Goal: Information Seeking & Learning: Learn about a topic

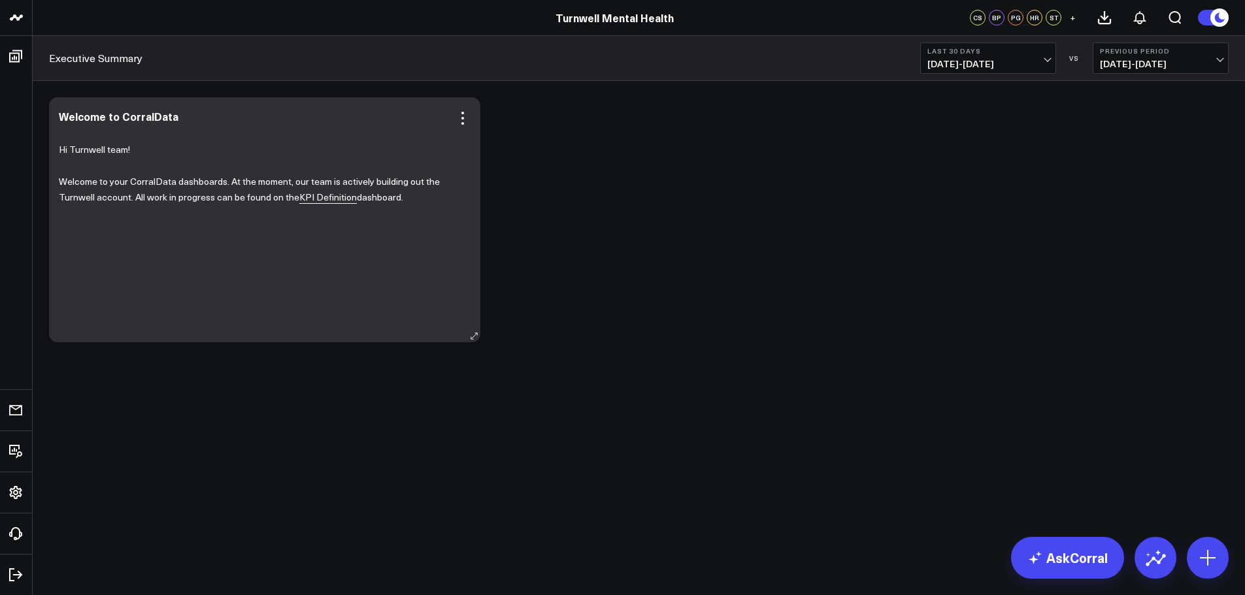
click at [346, 205] on p "Welcome to your CorralData dashboards. At the moment, our team is actively buil…" at bounding box center [260, 190] width 402 height 32
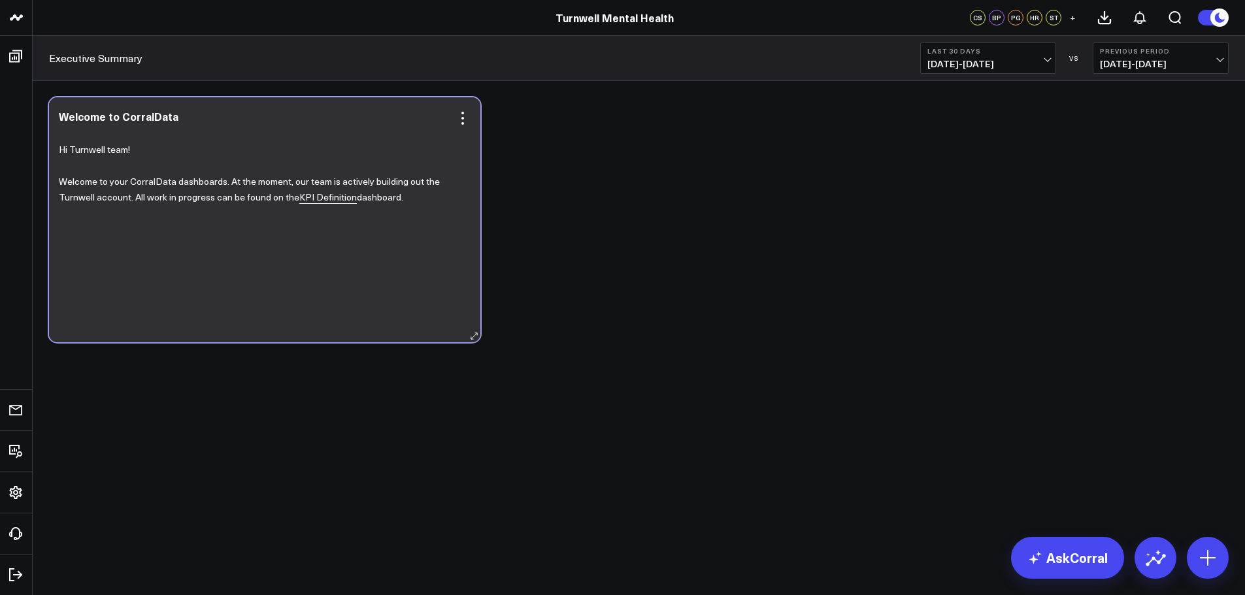
click at [346, 205] on p "Welcome to your CorralData dashboards. At the moment, our team is actively buil…" at bounding box center [260, 190] width 402 height 32
click at [334, 199] on link "KPI Definition" at bounding box center [327, 197] width 57 height 13
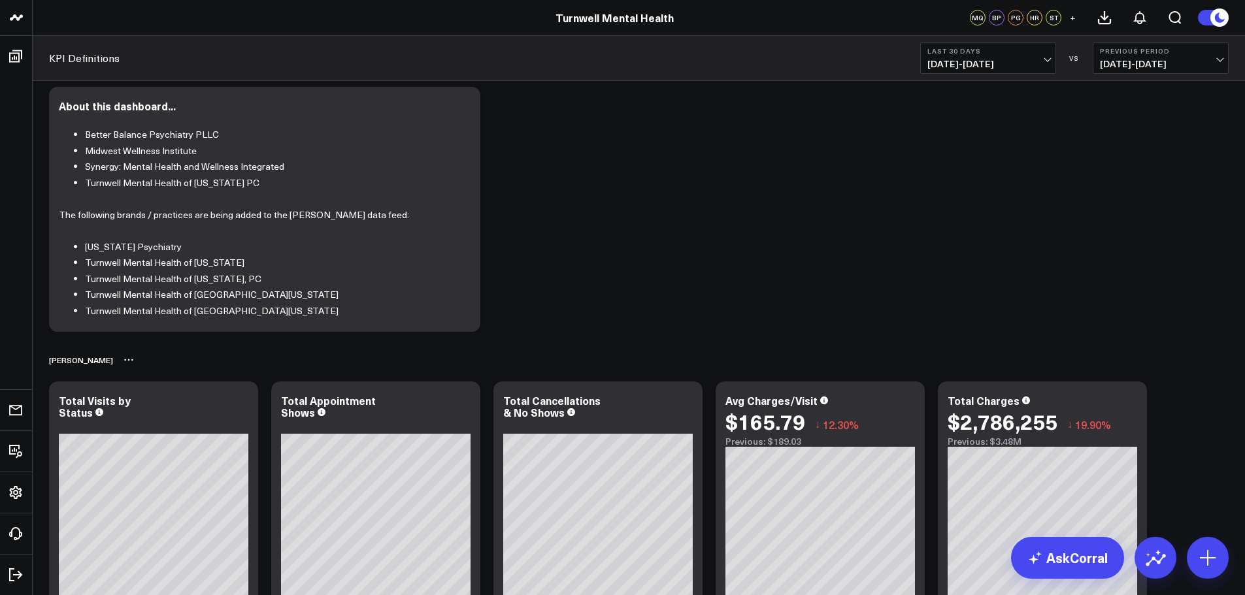
scroll to position [131, 0]
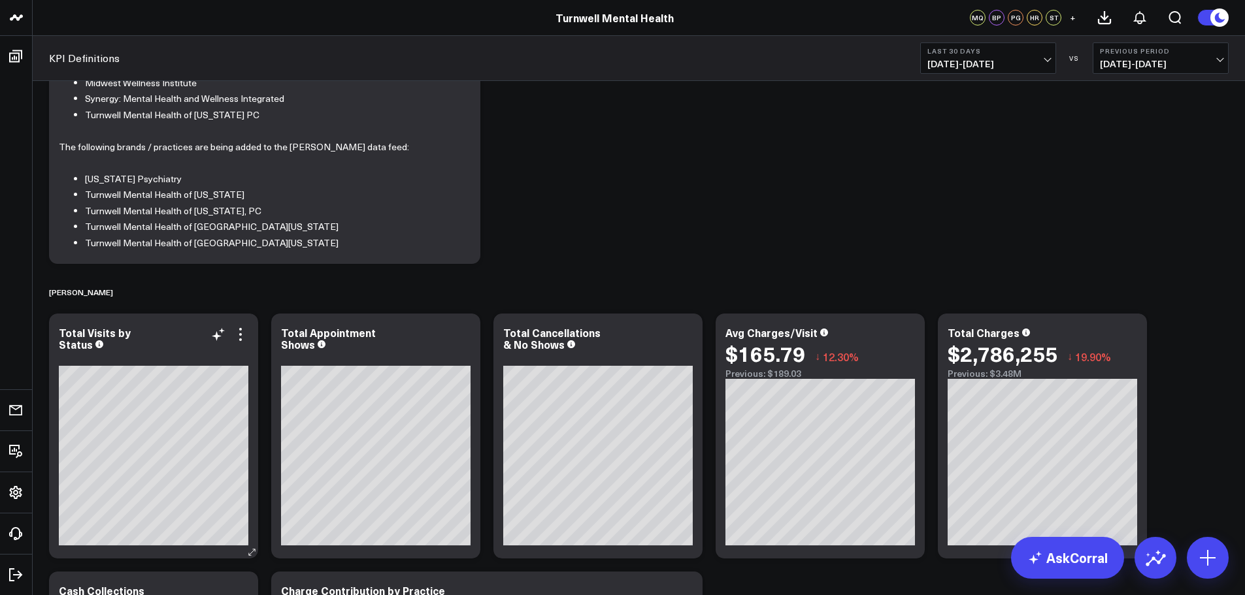
click at [242, 350] on div "Total Visits by Status" at bounding box center [153, 346] width 189 height 39
click at [246, 342] on div "Total Visits by Status" at bounding box center [153, 339] width 189 height 24
click at [243, 338] on icon at bounding box center [241, 335] width 16 height 16
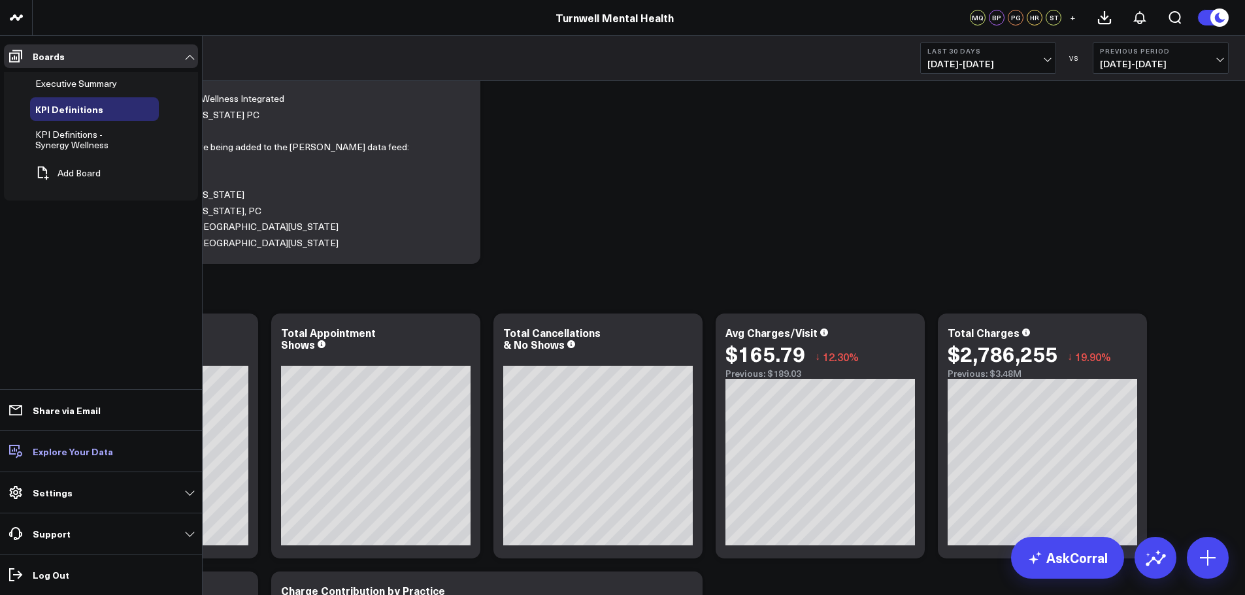
click at [77, 460] on link "Explore Your Data" at bounding box center [101, 452] width 194 height 24
